Goal: Check status

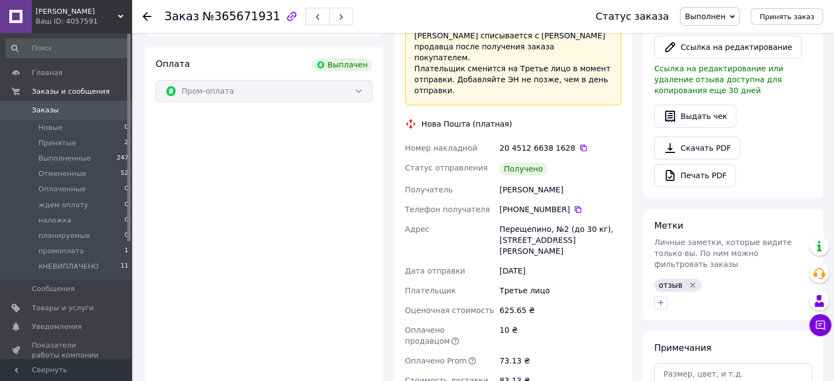
scroll to position [395, 0]
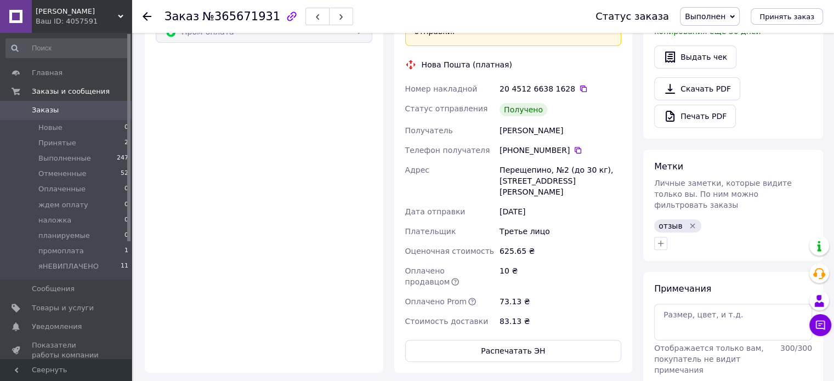
click at [690, 223] on icon "Удалить метку" at bounding box center [692, 225] width 5 height 5
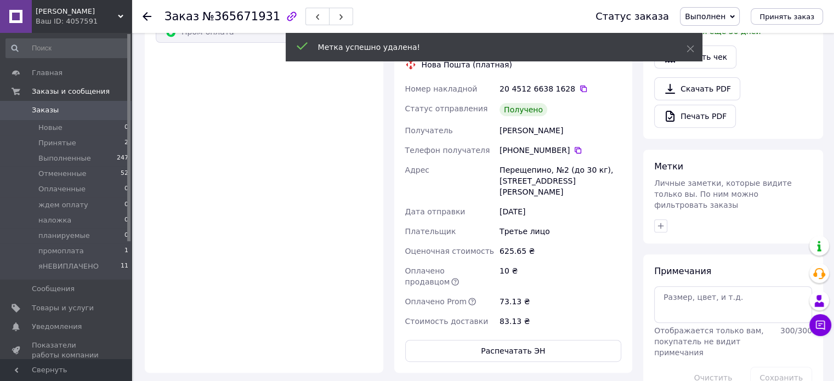
scroll to position [199, 0]
click at [148, 12] on icon at bounding box center [147, 16] width 9 height 9
